Goal: Transaction & Acquisition: Book appointment/travel/reservation

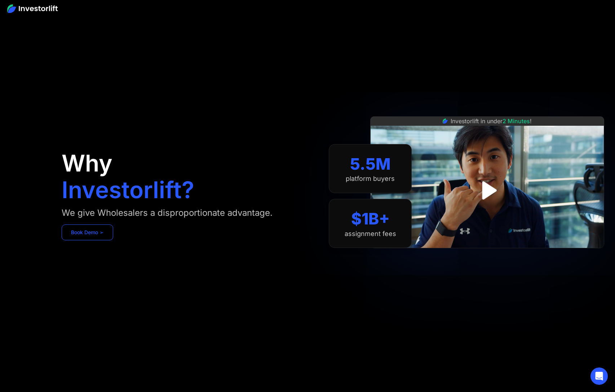
click at [81, 236] on link "Book Demo ➢" at bounding box center [88, 232] width 52 height 16
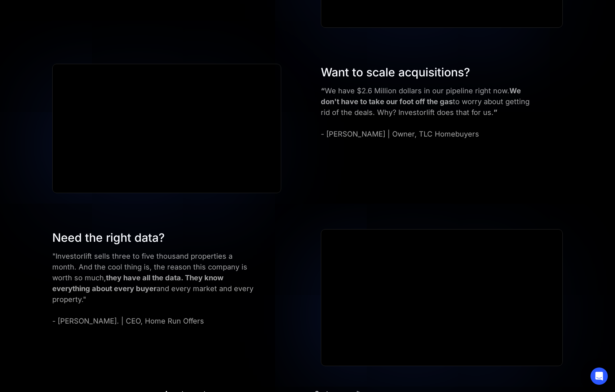
scroll to position [1381, 0]
